Goal: Navigation & Orientation: Understand site structure

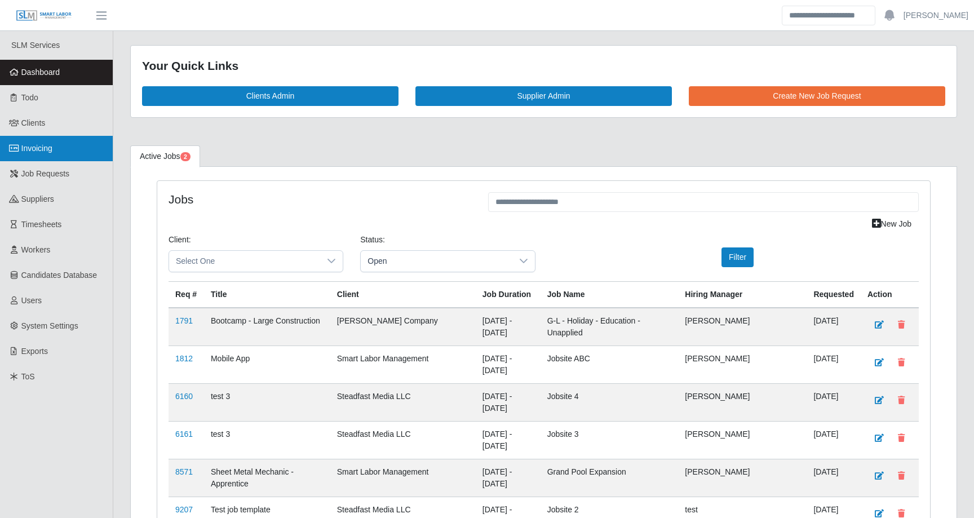
click at [20, 154] on link "Invoicing" at bounding box center [56, 148] width 113 height 25
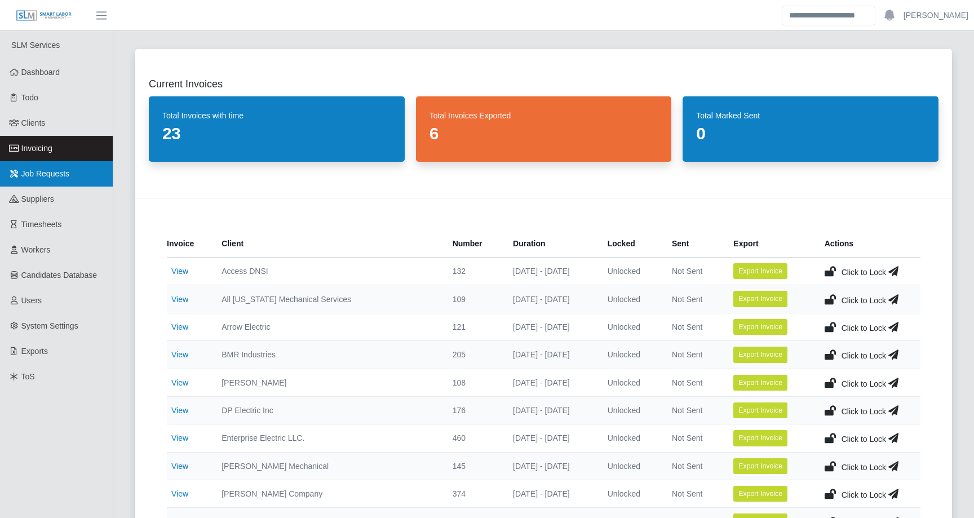
click at [54, 175] on span "Job Requests" at bounding box center [45, 173] width 48 height 9
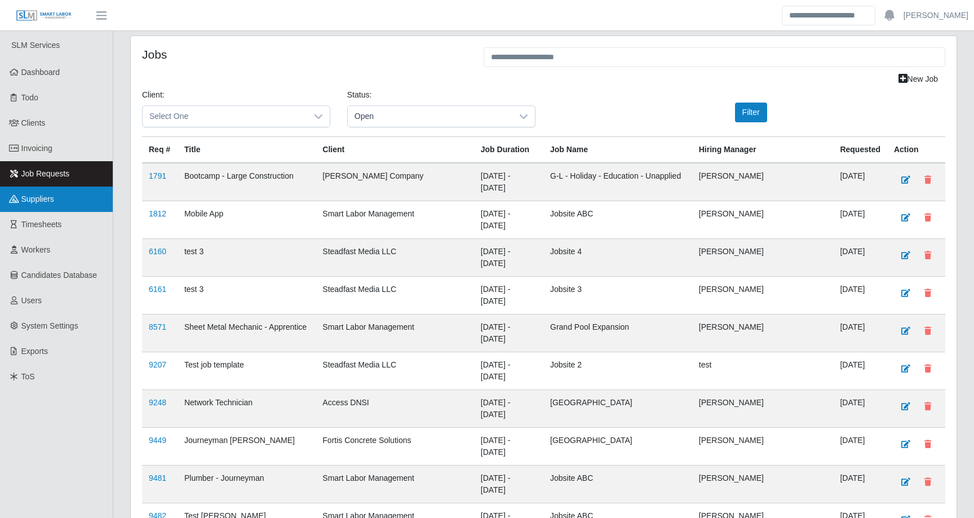
click at [54, 192] on link "Suppliers" at bounding box center [56, 199] width 113 height 25
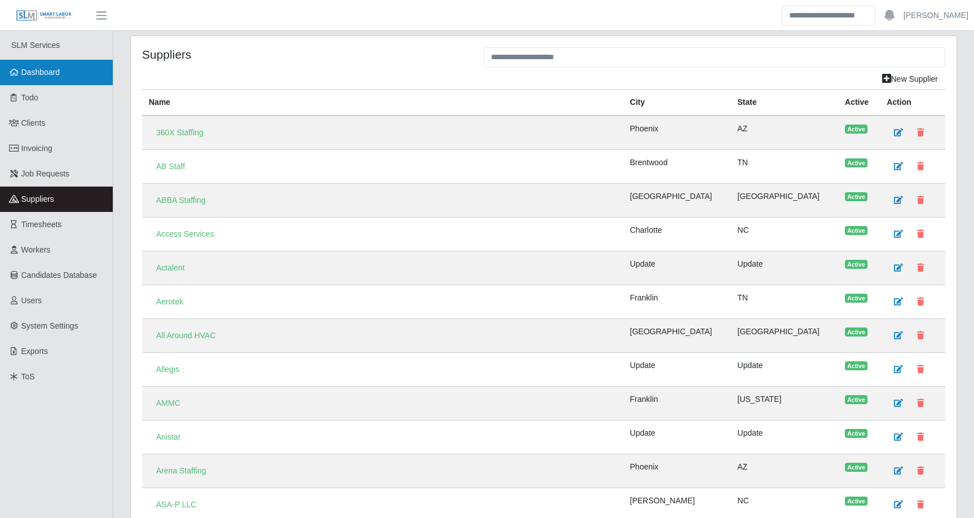
click at [42, 64] on link "Dashboard" at bounding box center [56, 72] width 113 height 25
